Goal: Task Accomplishment & Management: Use online tool/utility

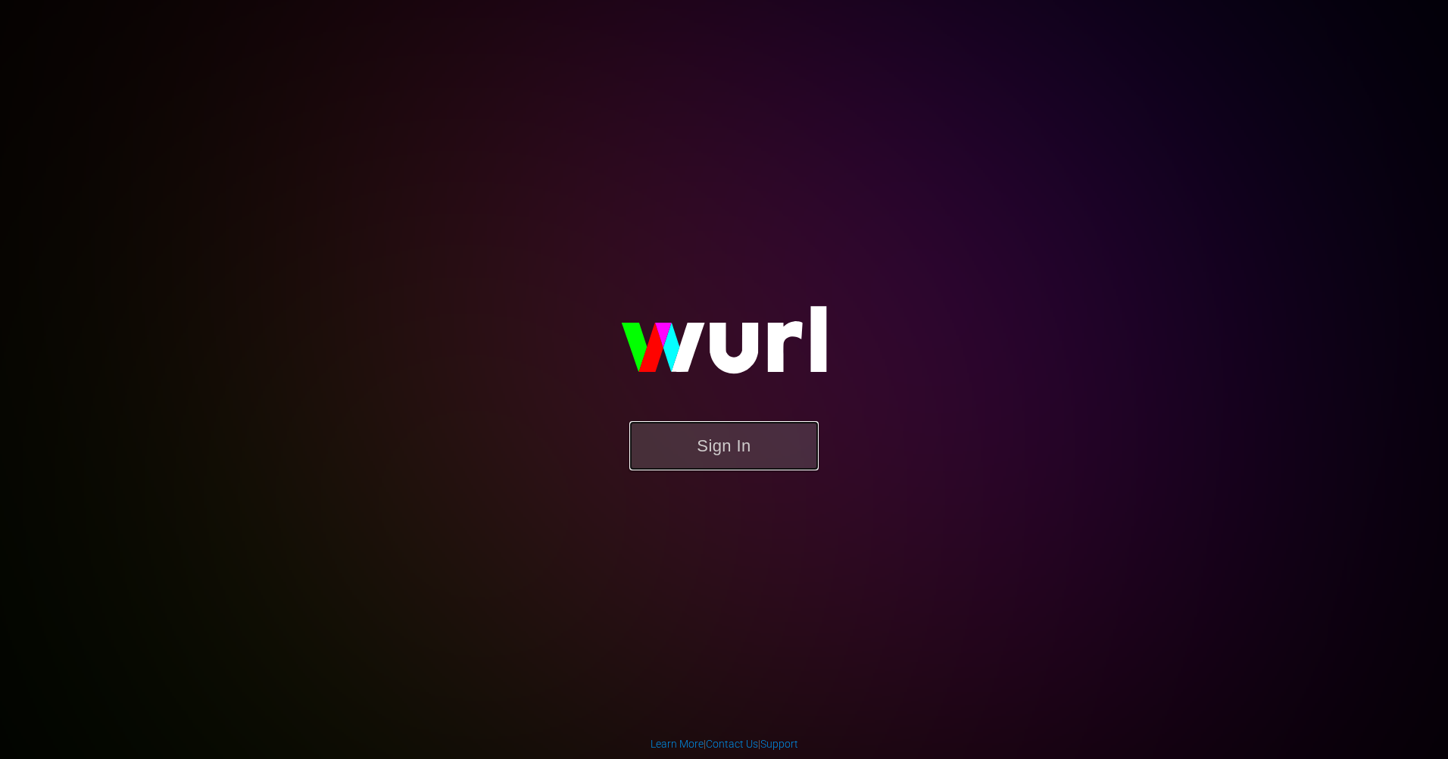
click at [672, 458] on button "Sign In" at bounding box center [724, 445] width 189 height 49
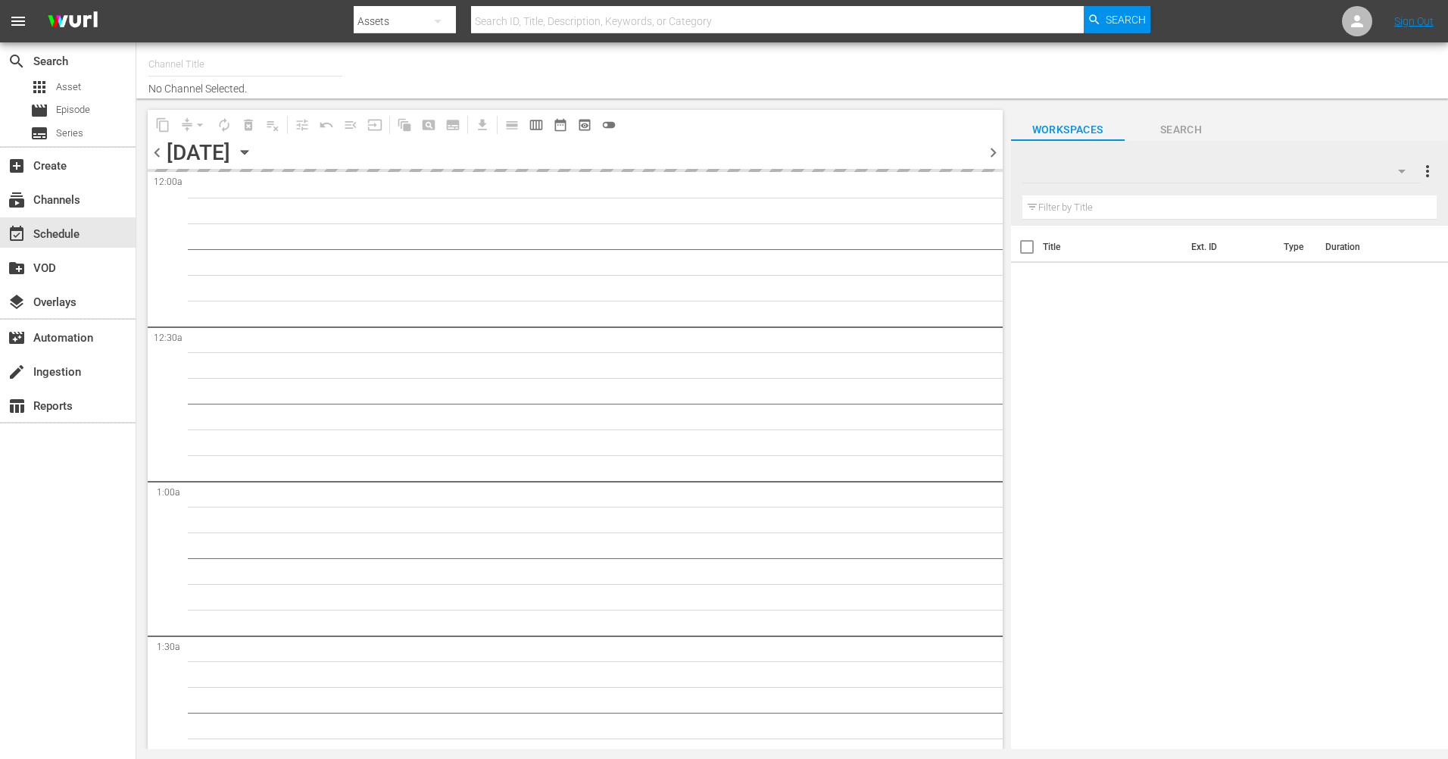
type input "The Film Detective (1847)"
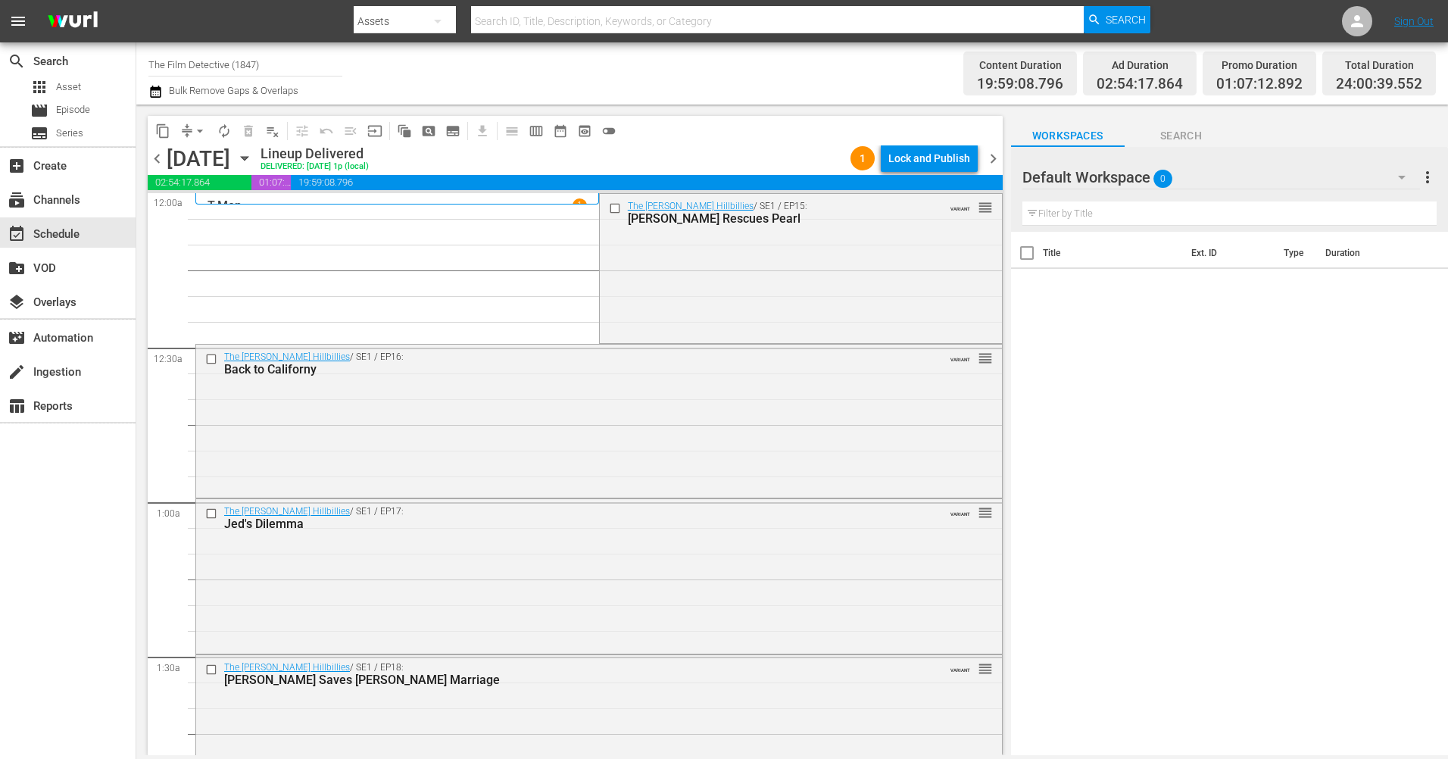
click at [253, 154] on icon "button" at bounding box center [244, 158] width 17 height 17
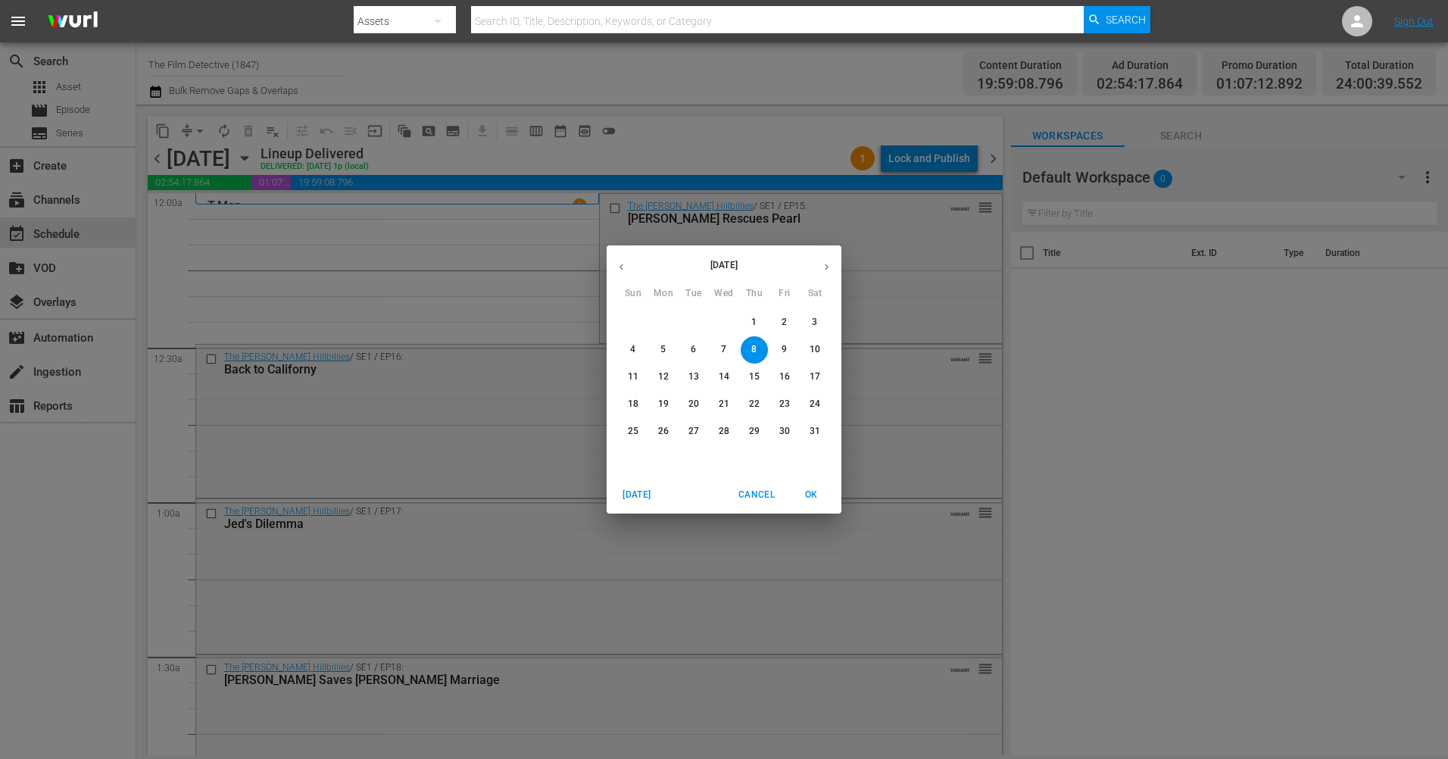
click at [829, 268] on icon "button" at bounding box center [826, 266] width 11 height 11
click at [821, 268] on icon "button" at bounding box center [826, 266] width 11 height 11
click at [820, 268] on button "button" at bounding box center [827, 267] width 30 height 30
click at [820, 270] on button "button" at bounding box center [827, 267] width 30 height 30
click at [695, 347] on p "9" at bounding box center [693, 349] width 5 height 13
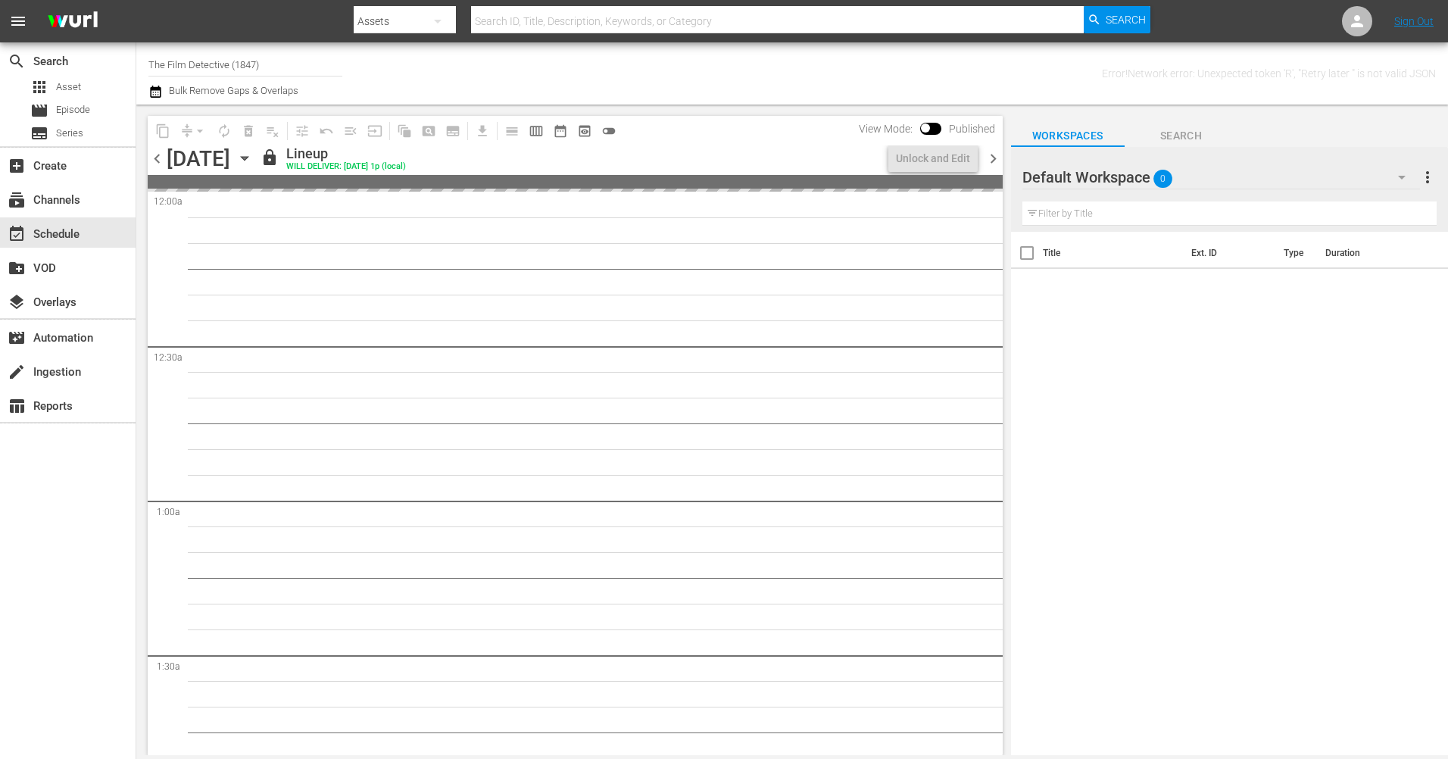
click at [153, 161] on span "chevron_left" at bounding box center [157, 158] width 19 height 19
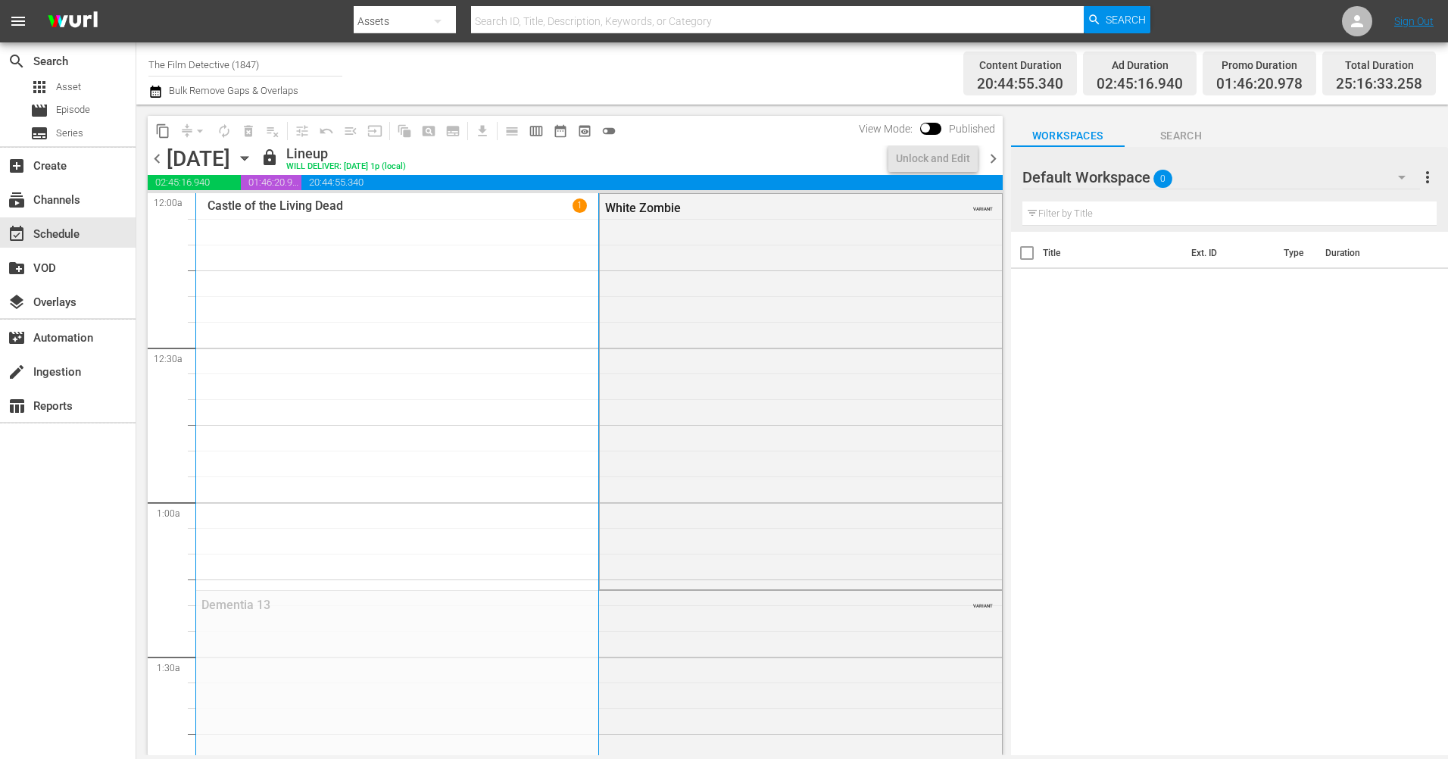
click at [992, 165] on span "chevron_right" at bounding box center [993, 158] width 19 height 19
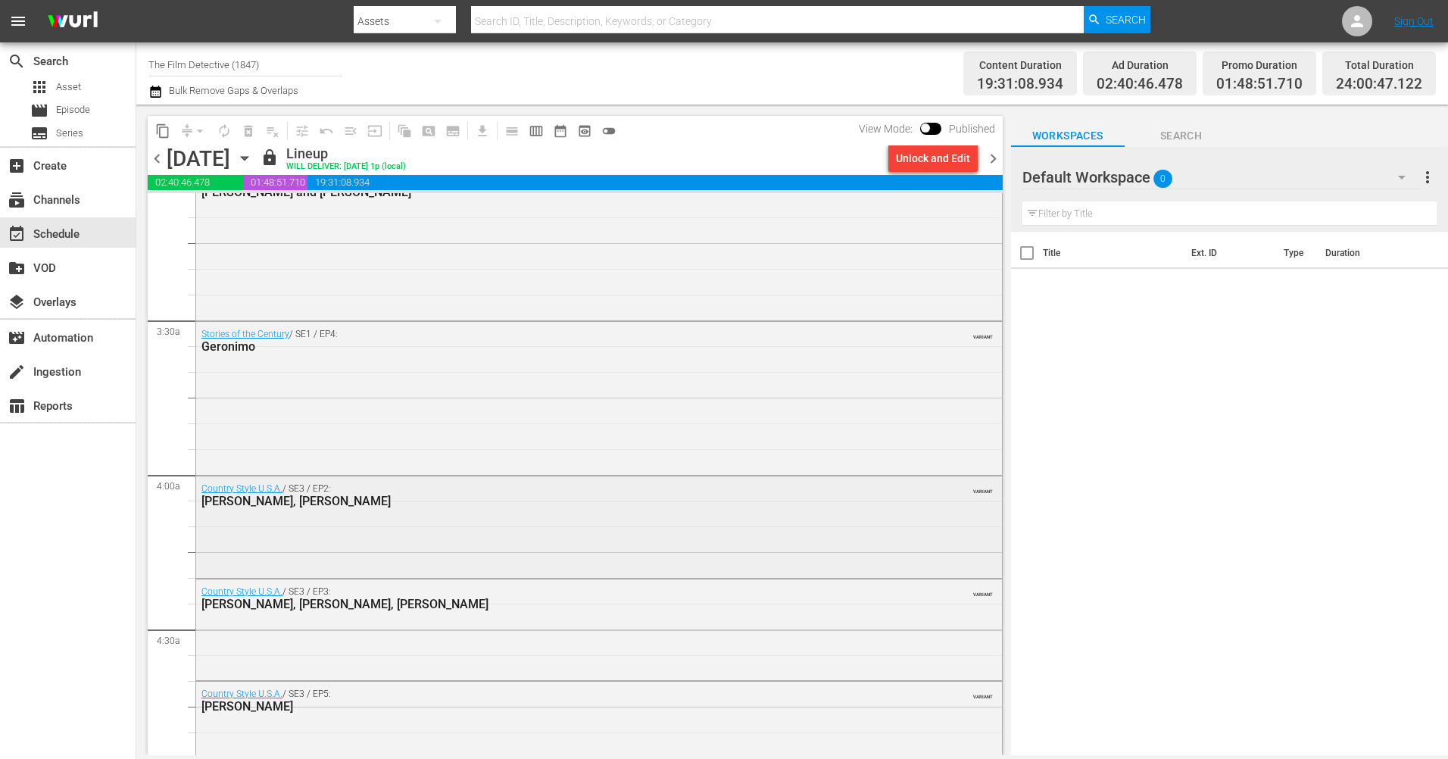
scroll to position [1212, 0]
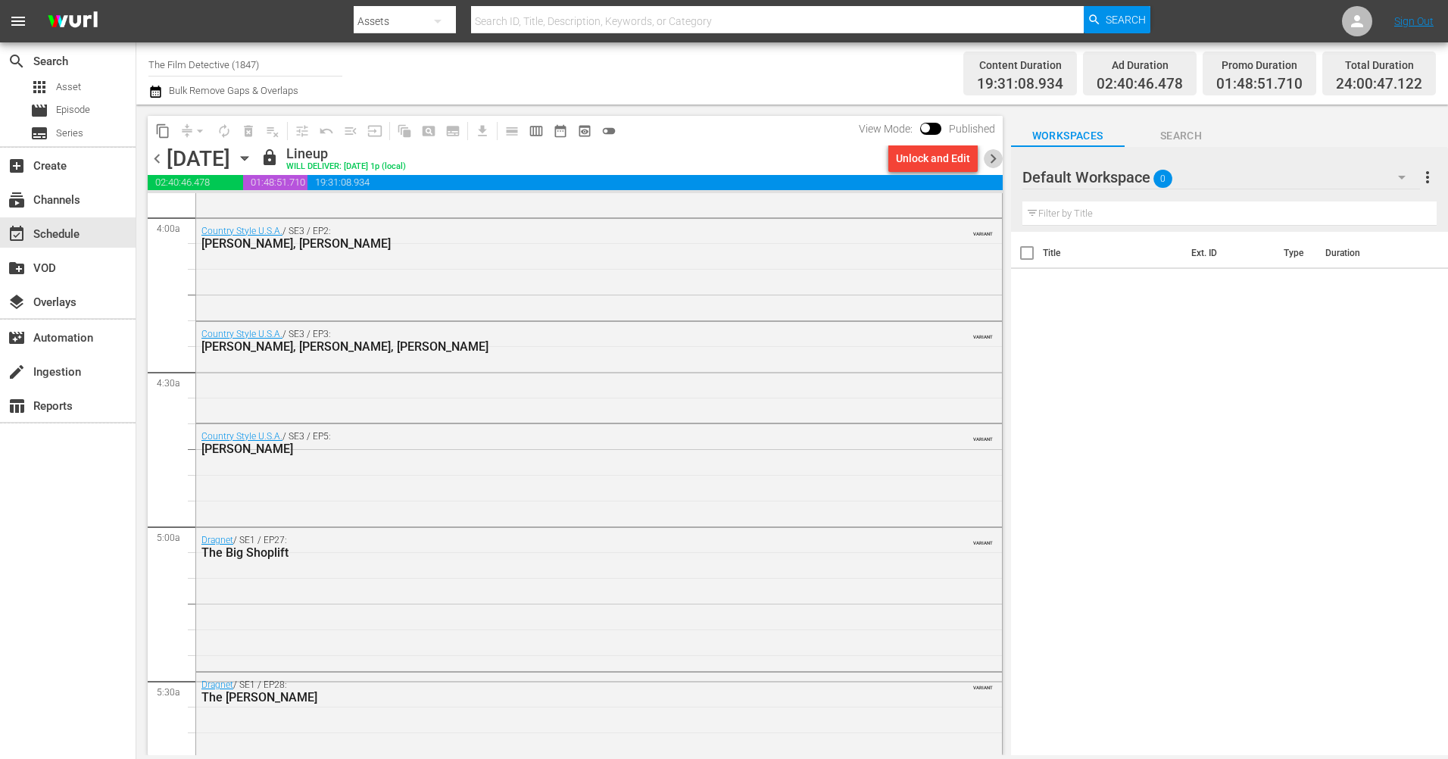
click at [989, 153] on span "chevron_right" at bounding box center [993, 158] width 19 height 19
